Goal: Information Seeking & Learning: Learn about a topic

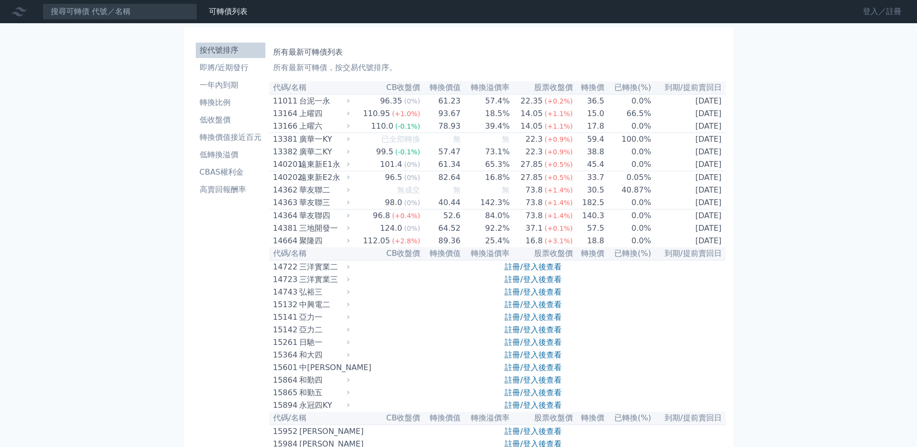
click at [878, 17] on link "登入／註冊" at bounding box center [882, 11] width 54 height 15
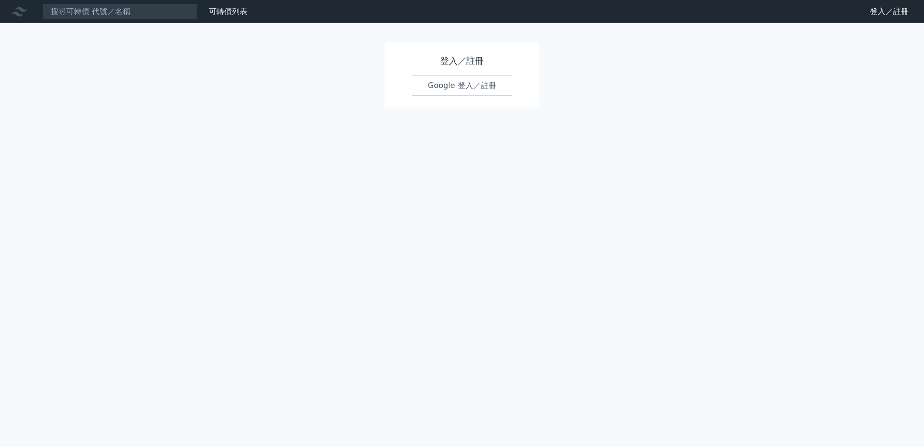
click at [491, 83] on link "Google 登入／註冊" at bounding box center [462, 85] width 101 height 20
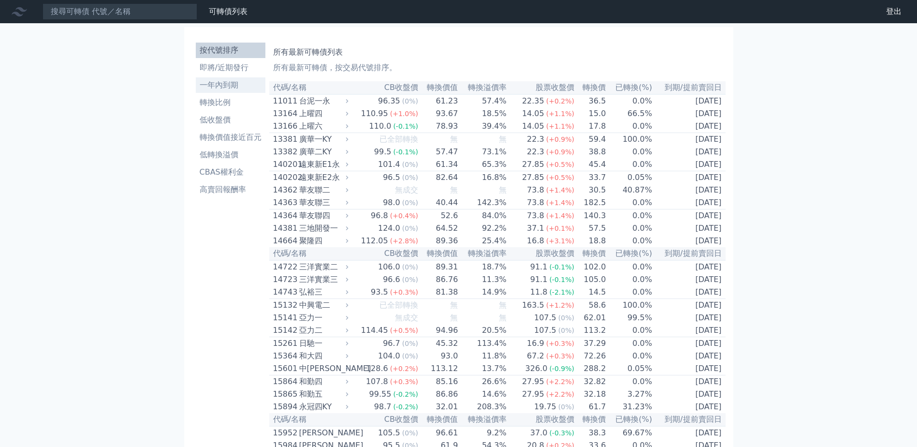
click at [234, 90] on li "一年內到期" at bounding box center [231, 85] width 70 height 12
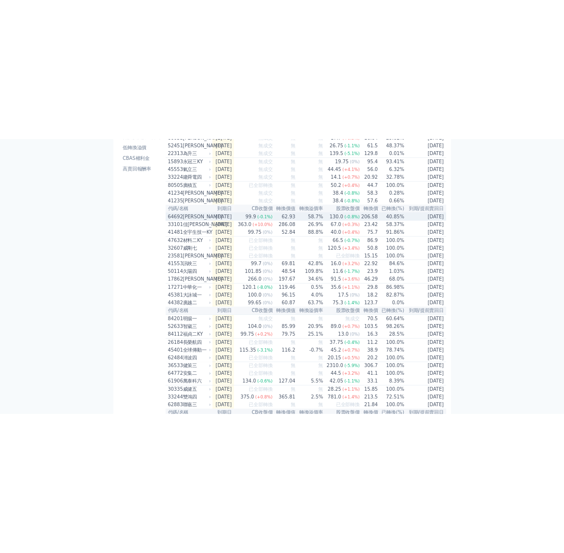
scroll to position [145, 0]
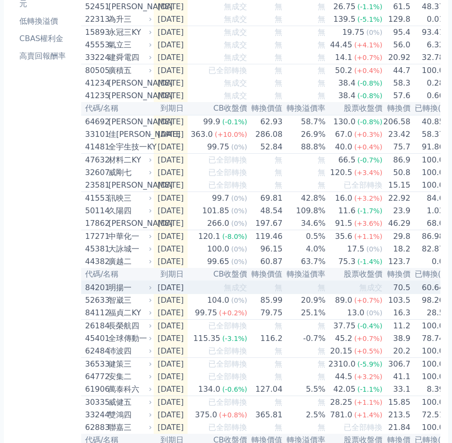
click at [243, 292] on span "無成交" at bounding box center [235, 287] width 23 height 9
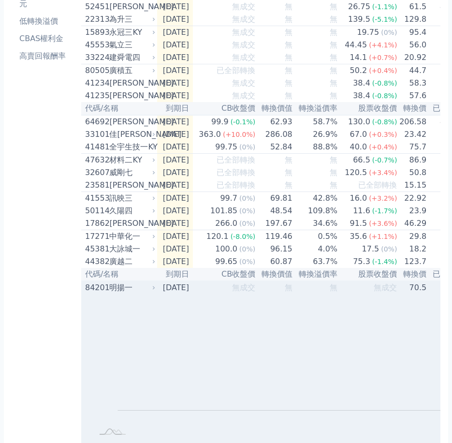
click at [381, 292] on span "無成交" at bounding box center [385, 287] width 23 height 9
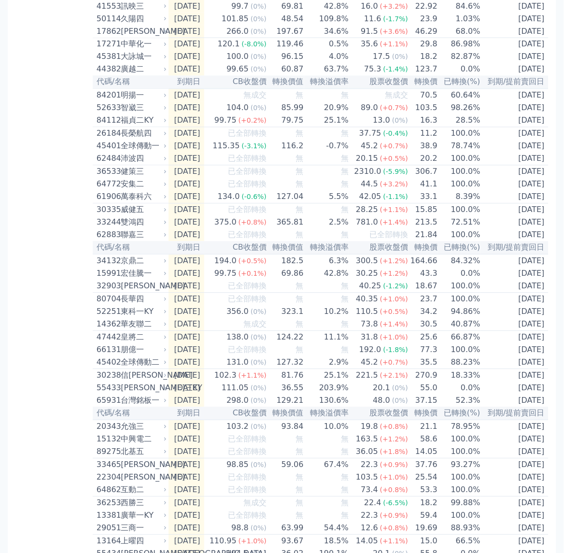
scroll to position [0, 0]
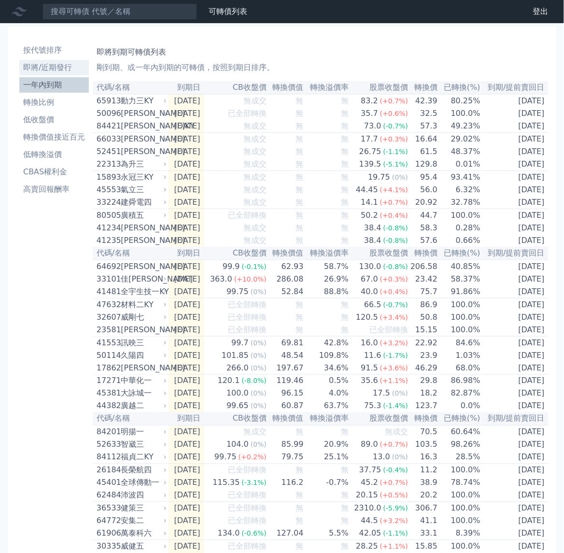
click at [56, 68] on li "即將/近期發行" at bounding box center [54, 68] width 70 height 12
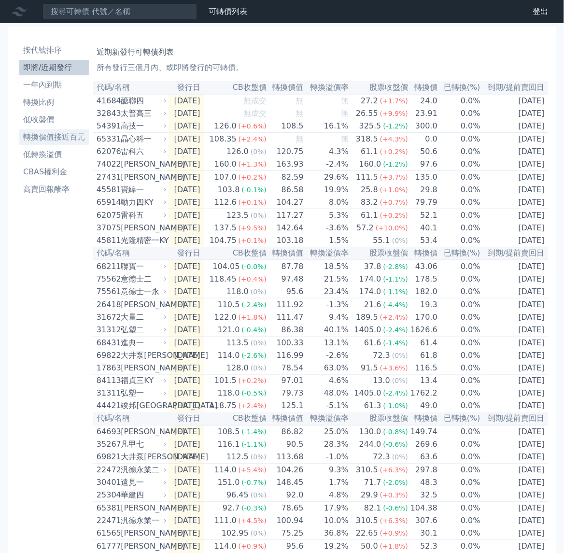
click at [66, 135] on li "轉換價值接近百元" at bounding box center [54, 137] width 70 height 12
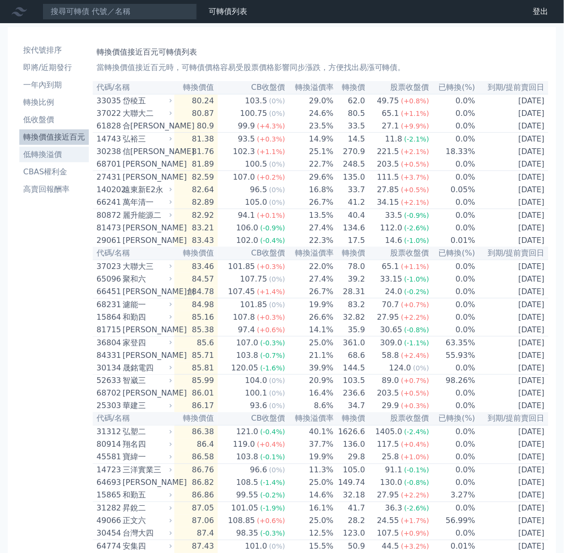
click at [56, 151] on li "低轉換溢價" at bounding box center [54, 155] width 70 height 12
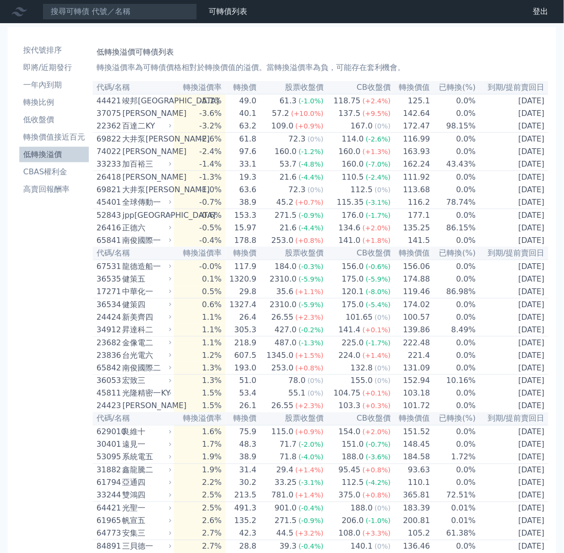
click at [188, 58] on div "低轉換溢價可轉債列表 轉換溢價率為可轉債價格相對於轉換價值的溢價。當轉換溢價率為負，可能存在套利機會。" at bounding box center [321, 58] width 448 height 31
